Goal: Find specific page/section: Find specific page/section

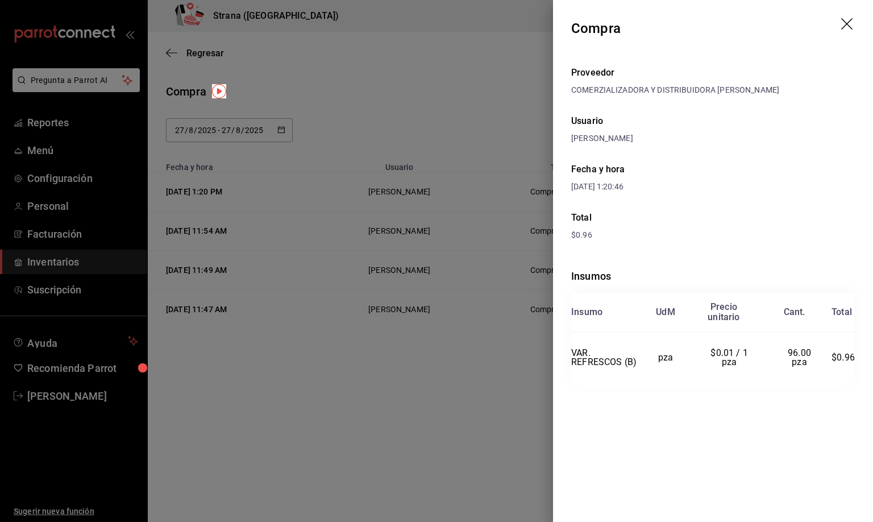
click at [848, 23] on icon "drag" at bounding box center [846, 23] width 11 height 11
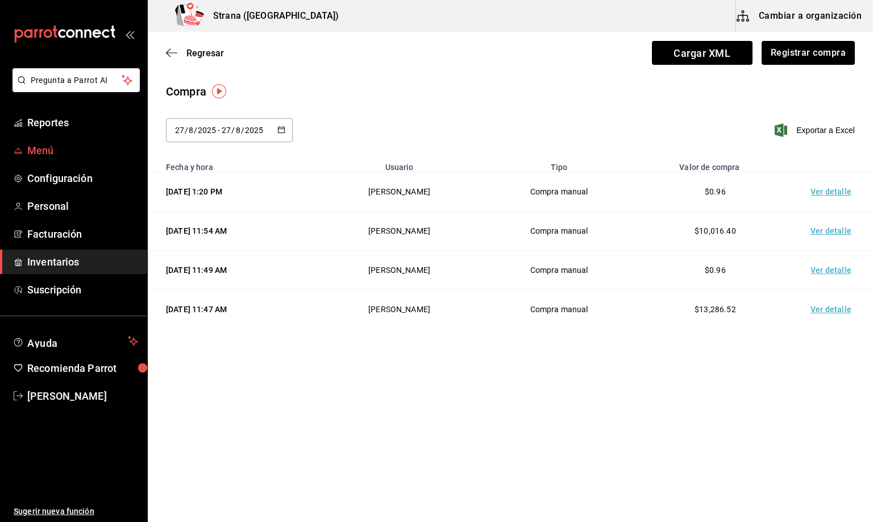
click at [40, 147] on span "Menú" at bounding box center [82, 150] width 111 height 15
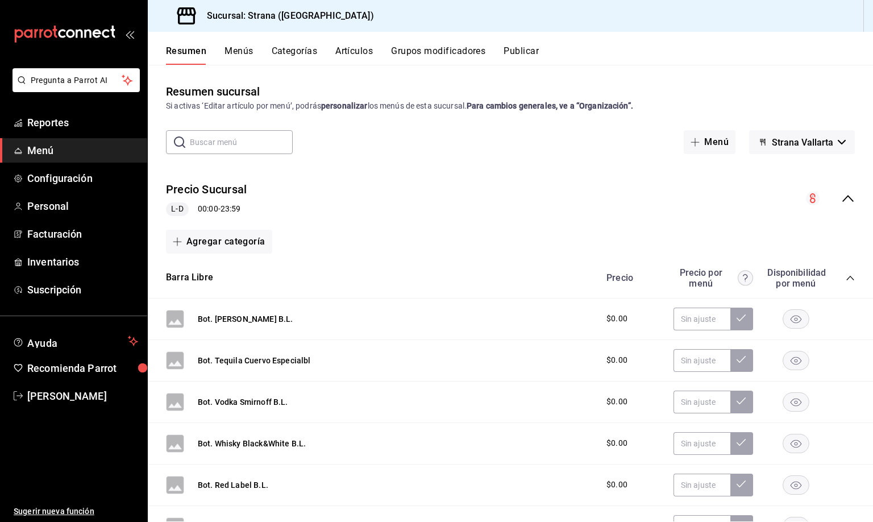
click at [359, 44] on div "Resumen Menús Categorías Artículos Grupos modificadores Publicar" at bounding box center [510, 48] width 725 height 33
click at [357, 52] on button "Artículos" at bounding box center [354, 54] width 38 height 19
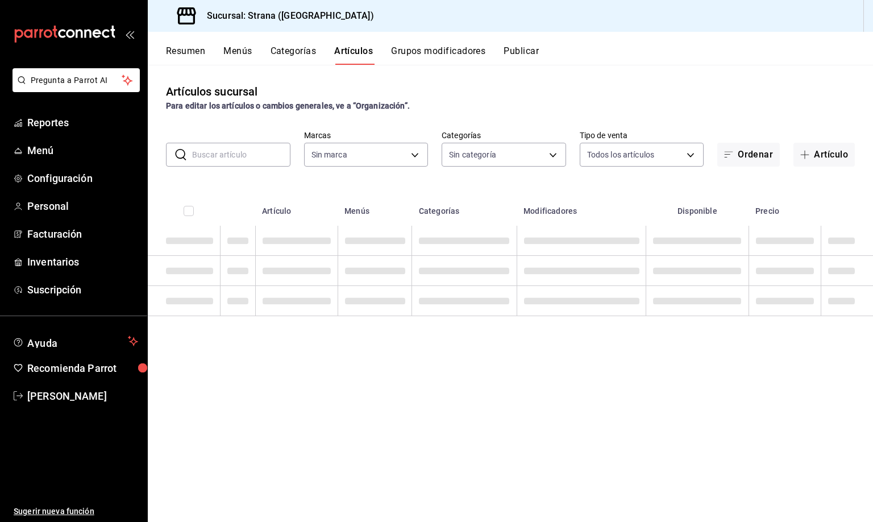
type input "4106bc60-c81d-48da-9404-f1319fbcfb4f,f77b866f-996c-4b01-97e1-e59c7d7a0a4a"
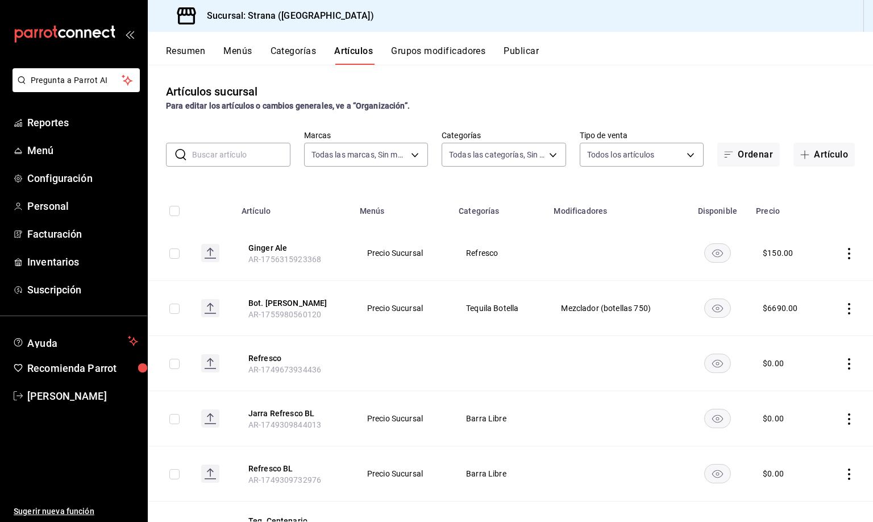
type input "b4318c79-cd7f-451b-8559-401d011d0110,aa2b32eb-16a2-466f-9024-6e4341b6453f,789ed…"
click at [211, 156] on input "text" at bounding box center [241, 154] width 98 height 23
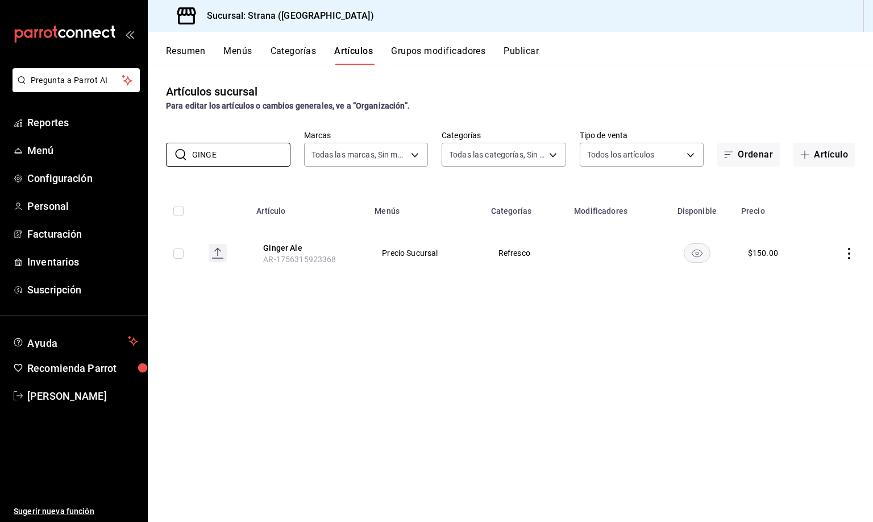
type input "GINGE"
drag, startPoint x: 316, startPoint y: 325, endPoint x: 325, endPoint y: 322, distance: 9.4
click at [318, 325] on div "Artículos sucursal Para editar los artículos o cambios generales, ve a “Organiz…" at bounding box center [510, 293] width 725 height 457
click at [848, 255] on icon "actions" at bounding box center [849, 253] width 11 height 11
click at [556, 385] on div at bounding box center [436, 261] width 873 height 522
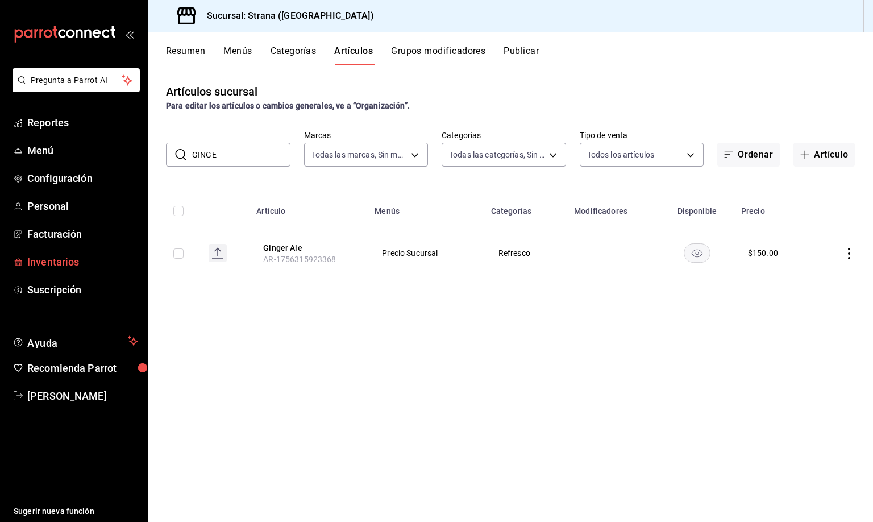
click at [58, 260] on span "Inventarios" at bounding box center [82, 261] width 111 height 15
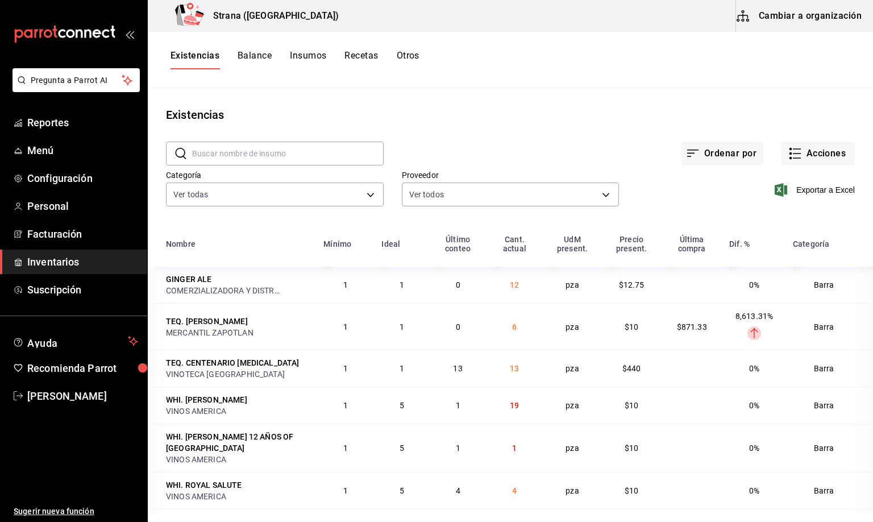
click at [795, 15] on button "Cambiar a organización" at bounding box center [800, 16] width 128 height 32
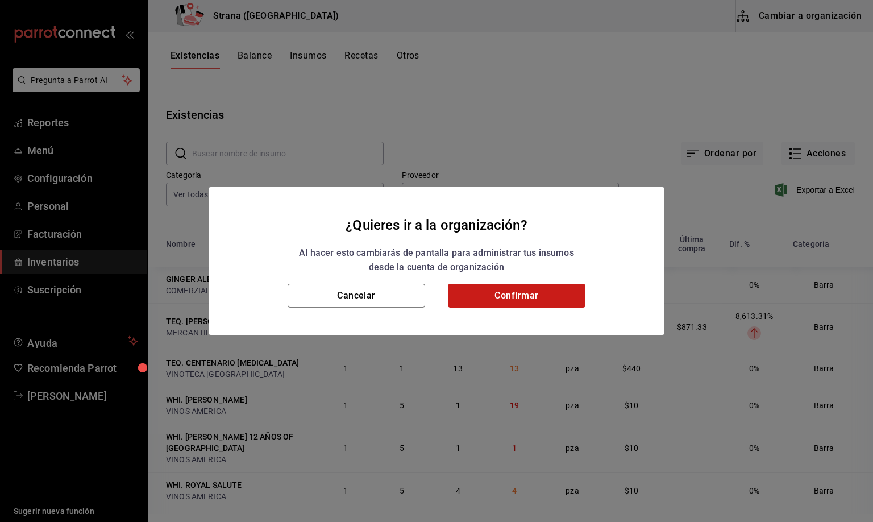
click at [513, 299] on button "Confirmar" at bounding box center [517, 296] width 138 height 24
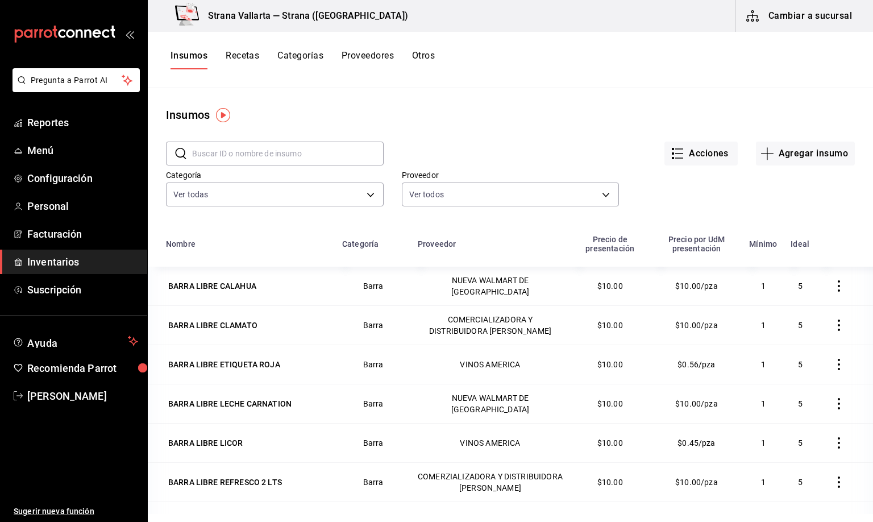
click at [218, 156] on input "text" at bounding box center [288, 153] width 192 height 23
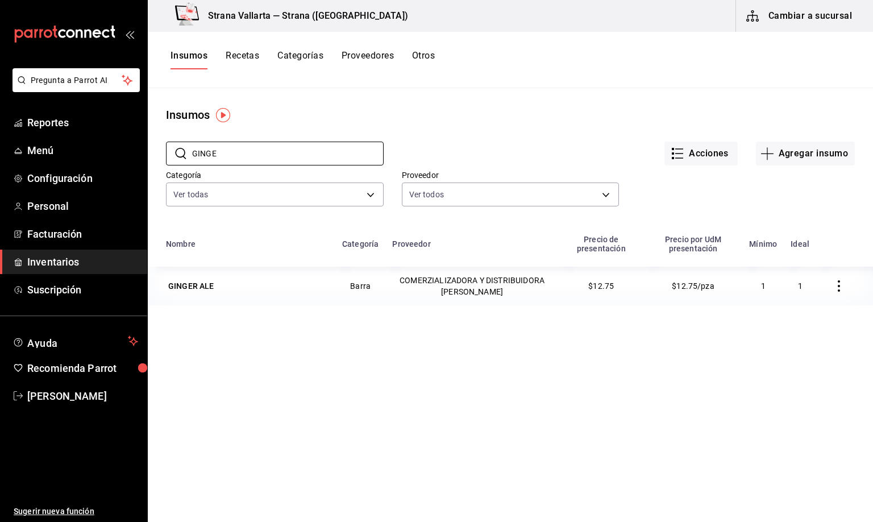
type input "GINGE"
click at [62, 263] on span "Inventarios" at bounding box center [82, 261] width 111 height 15
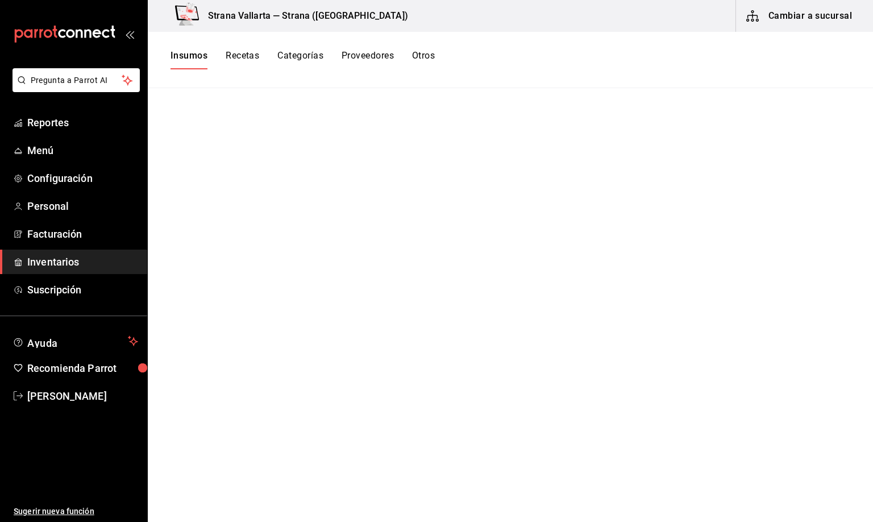
click at [43, 263] on span "Inventarios" at bounding box center [82, 261] width 111 height 15
click at [70, 397] on span "[PERSON_NAME]" at bounding box center [82, 395] width 111 height 15
